Goal: Information Seeking & Learning: Learn about a topic

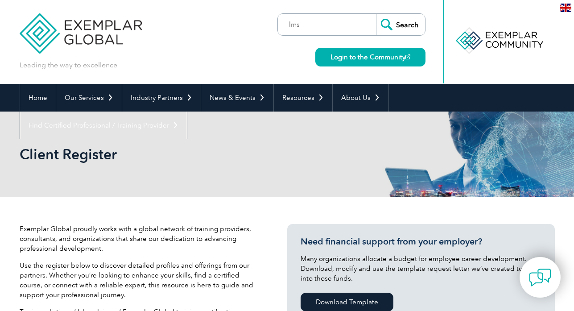
type input "lms"
click at [376, 14] on input "Search" at bounding box center [400, 24] width 49 height 21
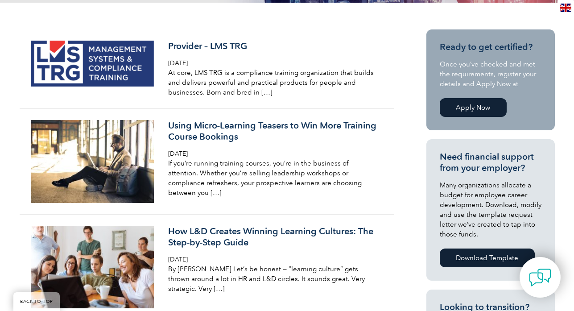
scroll to position [206, 0]
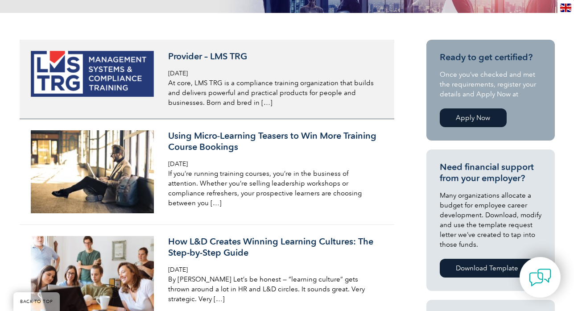
click at [186, 84] on p "At core, LMS TRG is a compliance training organization that builds and delivers…" at bounding box center [273, 92] width 211 height 29
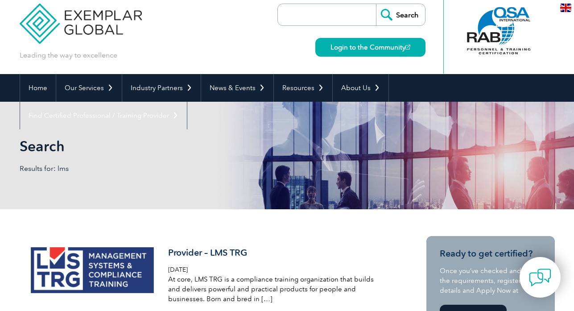
scroll to position [0, 0]
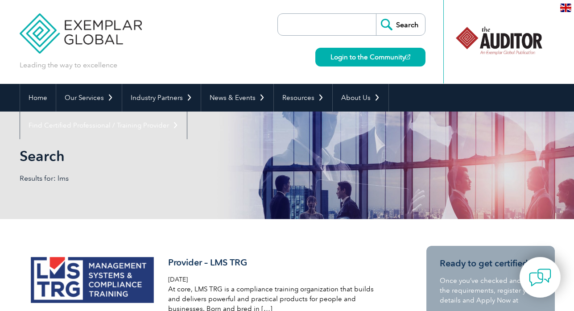
click at [299, 32] on input "search" at bounding box center [329, 24] width 94 height 21
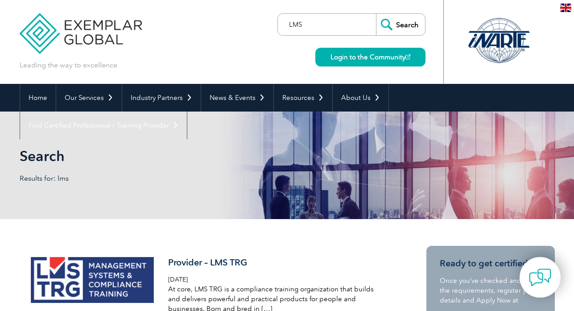
type input "LMS"
click at [404, 26] on input "Search" at bounding box center [400, 24] width 49 height 21
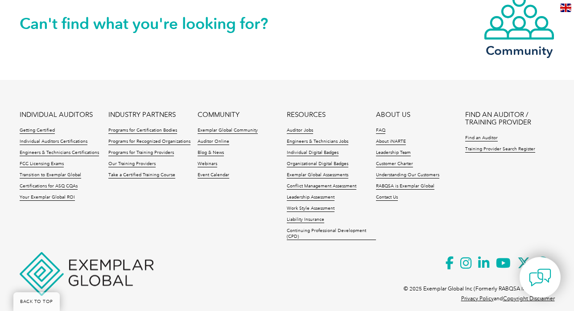
scroll to position [1018, 0]
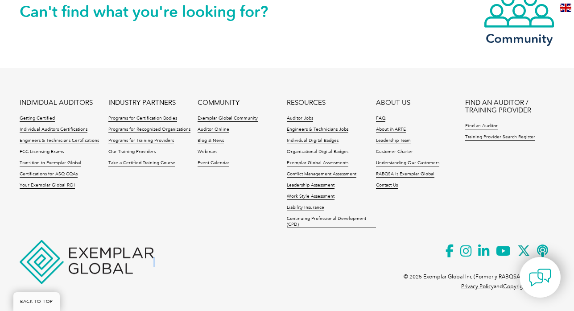
drag, startPoint x: 574, startPoint y: 276, endPoint x: 581, endPoint y: 238, distance: 38.7
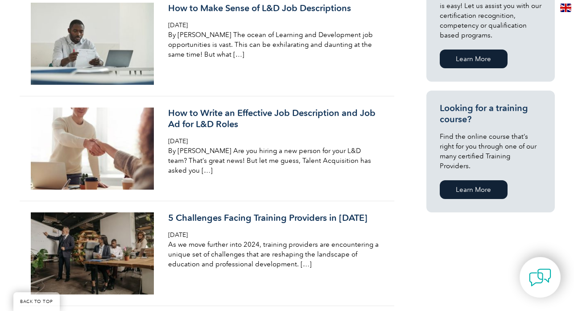
scroll to position [549, 0]
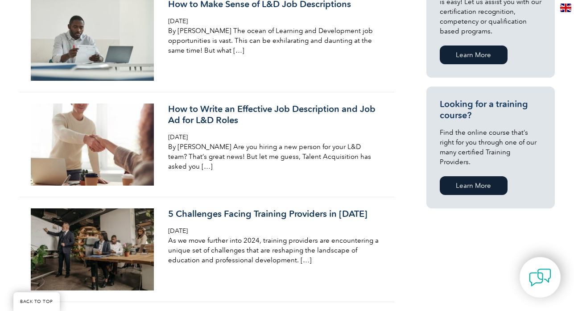
click at [470, 179] on link "Learn More" at bounding box center [474, 185] width 68 height 19
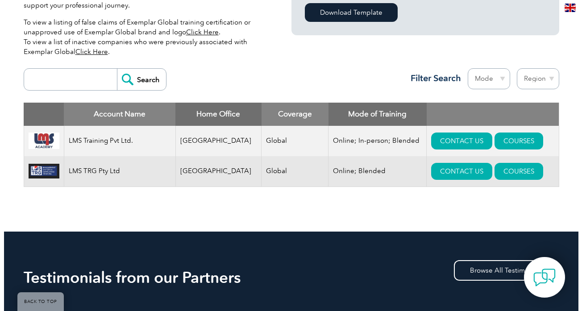
scroll to position [290, 0]
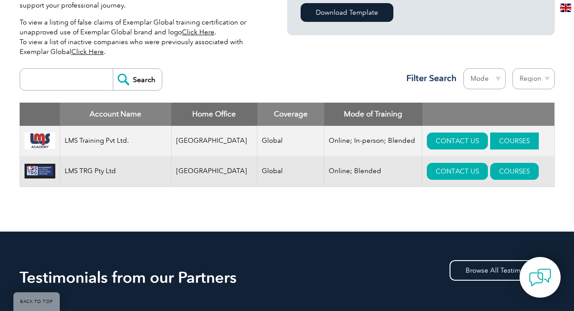
click at [491, 143] on link "COURSES" at bounding box center [514, 141] width 49 height 17
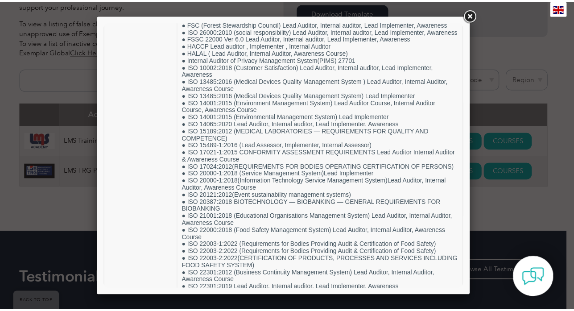
scroll to position [0, 0]
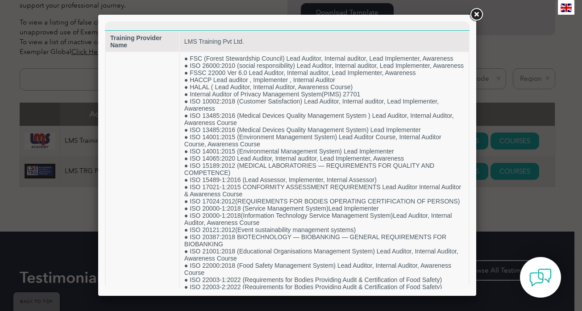
drag, startPoint x: 467, startPoint y: 268, endPoint x: 581, endPoint y: 122, distance: 185.6
click at [475, 16] on link at bounding box center [476, 15] width 16 height 16
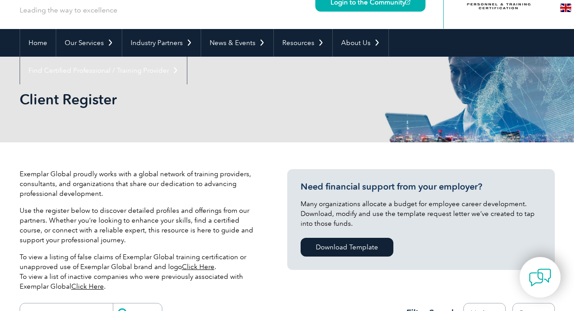
scroll to position [49, 0]
